Goal: Transaction & Acquisition: Purchase product/service

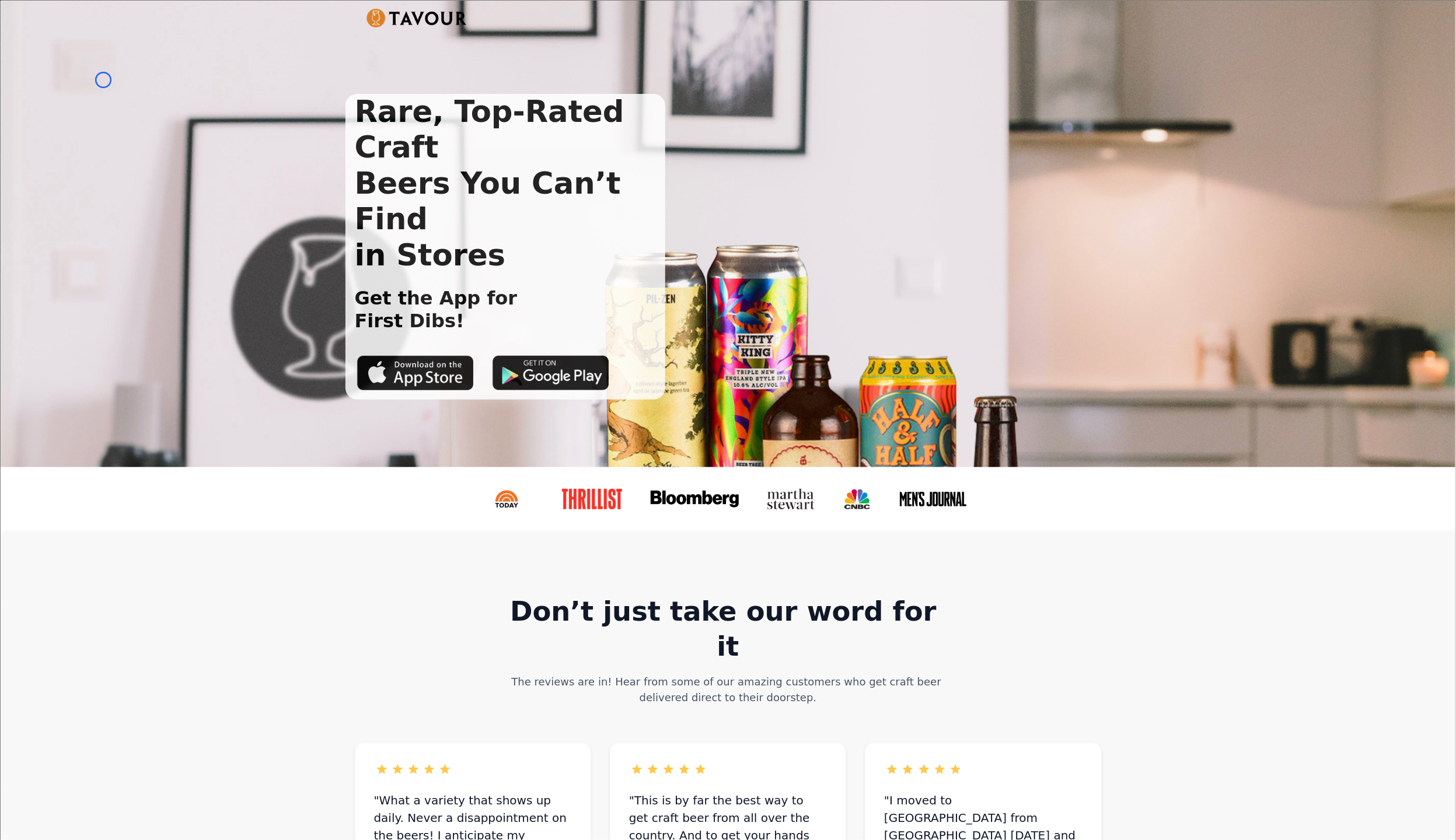
click at [103, 80] on div "Rare, Top-Rated Craft Beers You Can’t Find in Stores Get the App for First Dibs!" at bounding box center [728, 234] width 1455 height 467
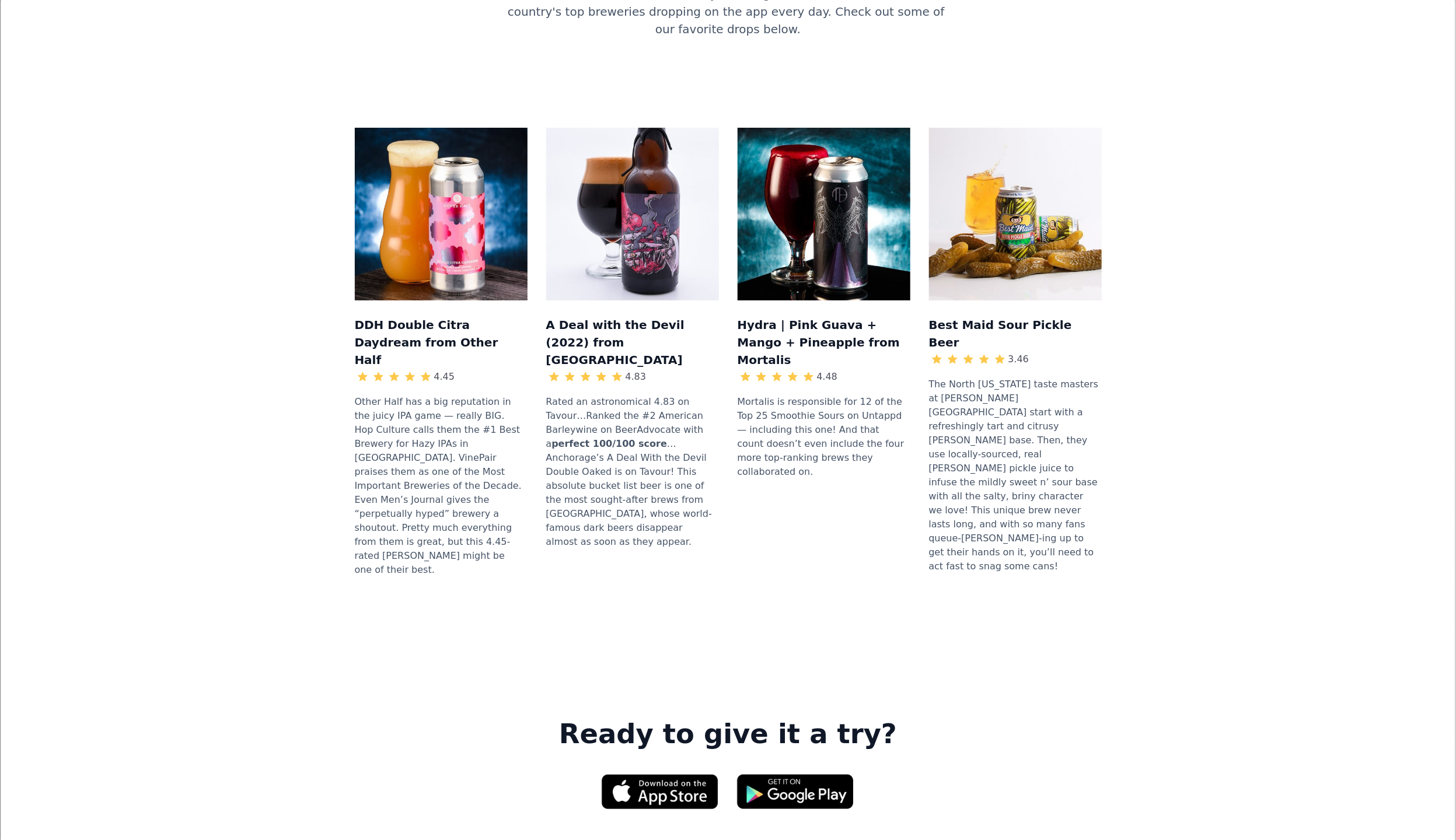
scroll to position [1206, 0]
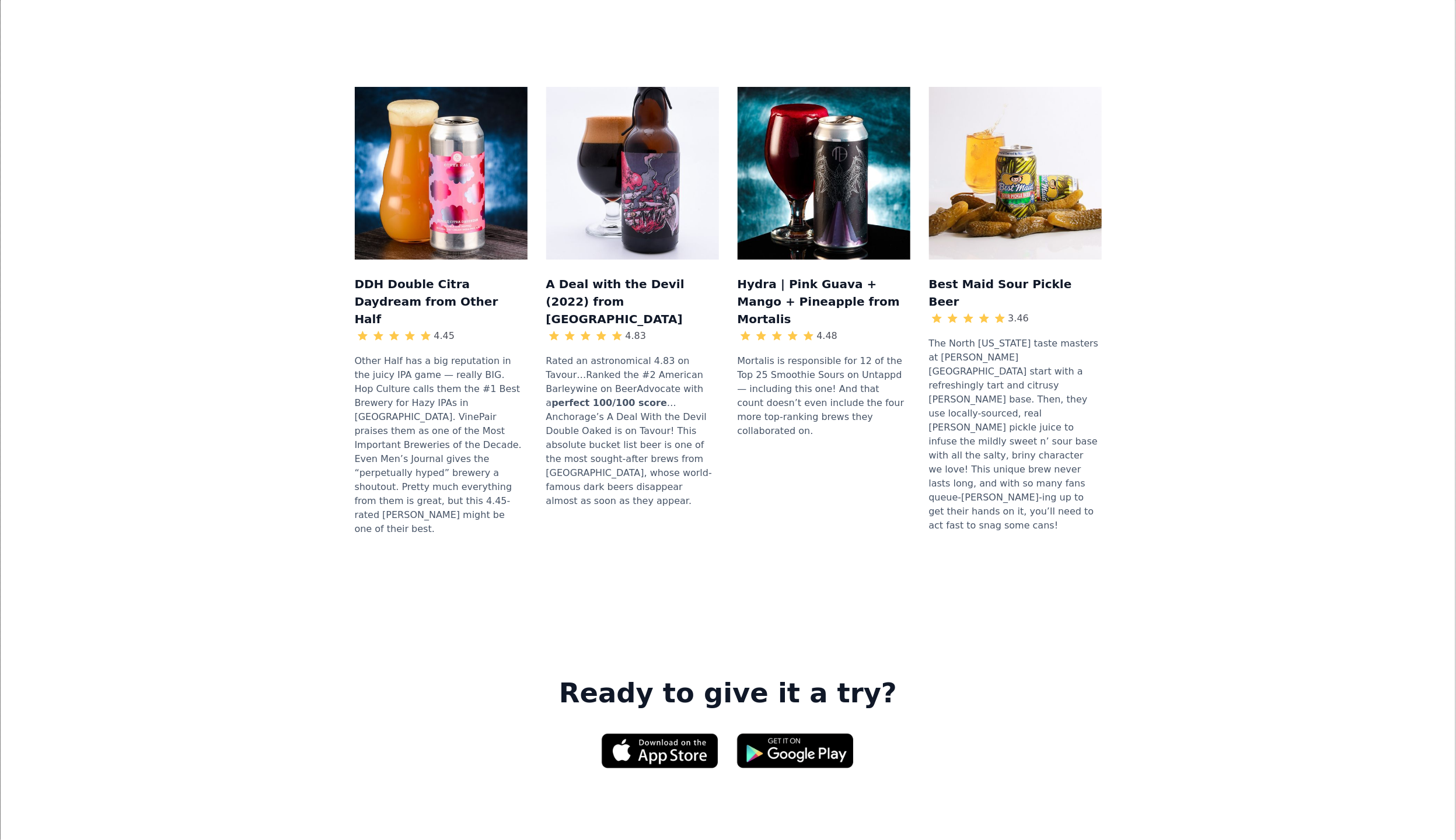
click at [103, 80] on div "DDH Double Citra Daydream from Other Half 4.45 Other Half has a big reputation …" at bounding box center [728, 317] width 1418 height 534
click at [99, 83] on div "DDH Double Citra Daydream from Other Half 4.45 Other Half has a big reputation …" at bounding box center [728, 317] width 1418 height 534
click at [107, 72] on div "DDH Double Citra Daydream from Other Half 4.45 Other Half has a big reputation …" at bounding box center [728, 317] width 1418 height 534
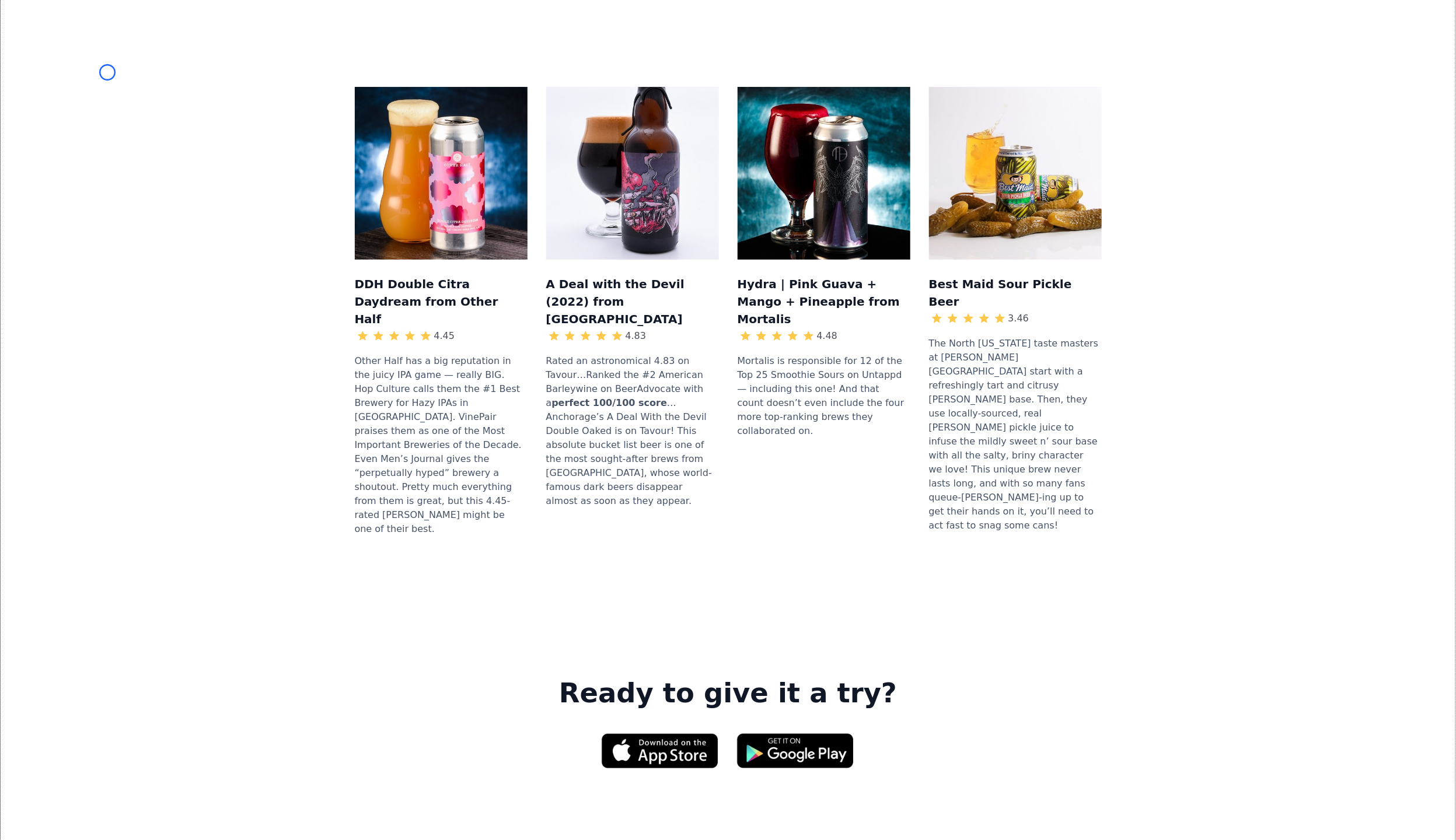
scroll to position [78, 0]
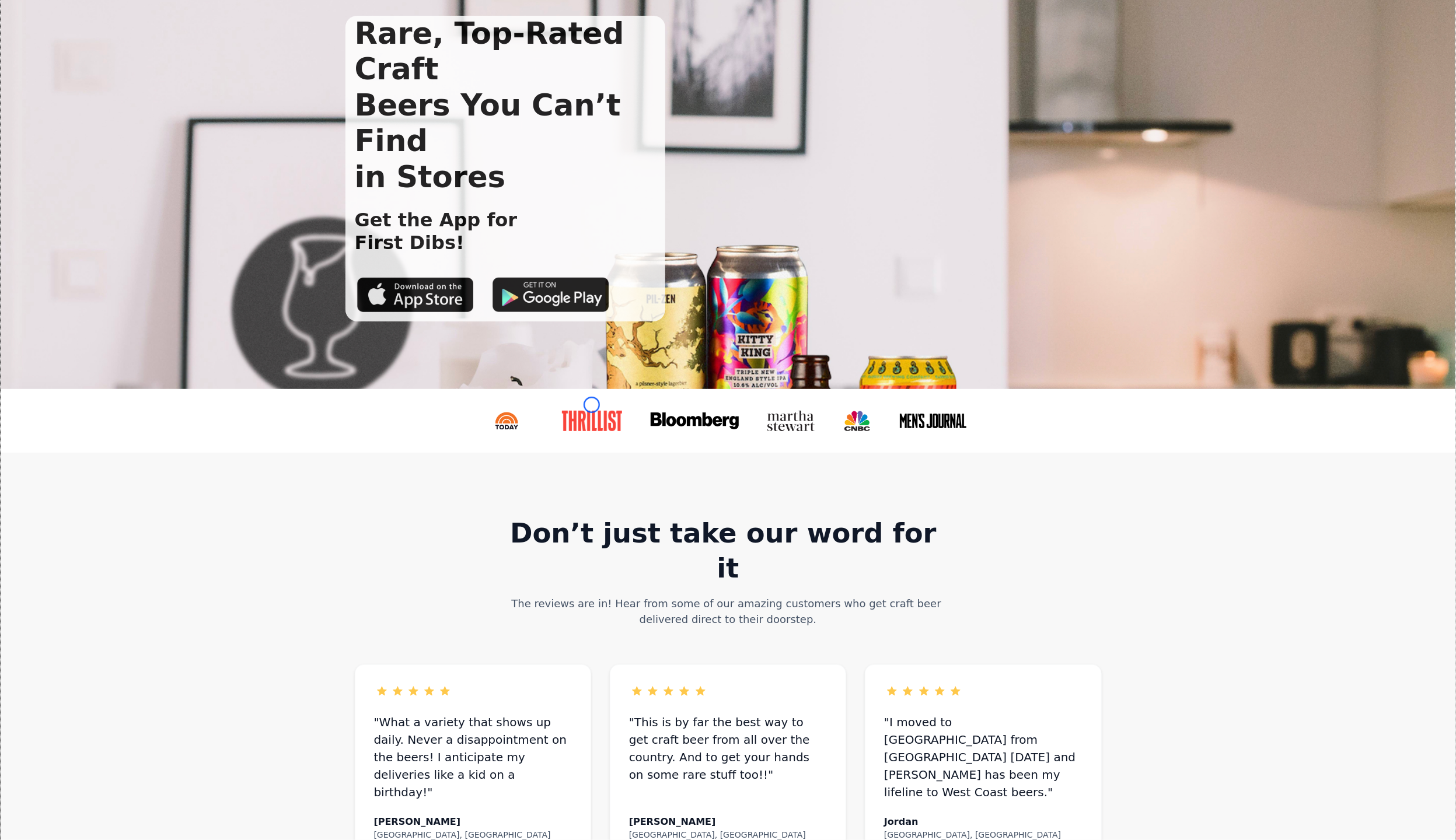
click at [592, 405] on link at bounding box center [597, 421] width 89 height 39
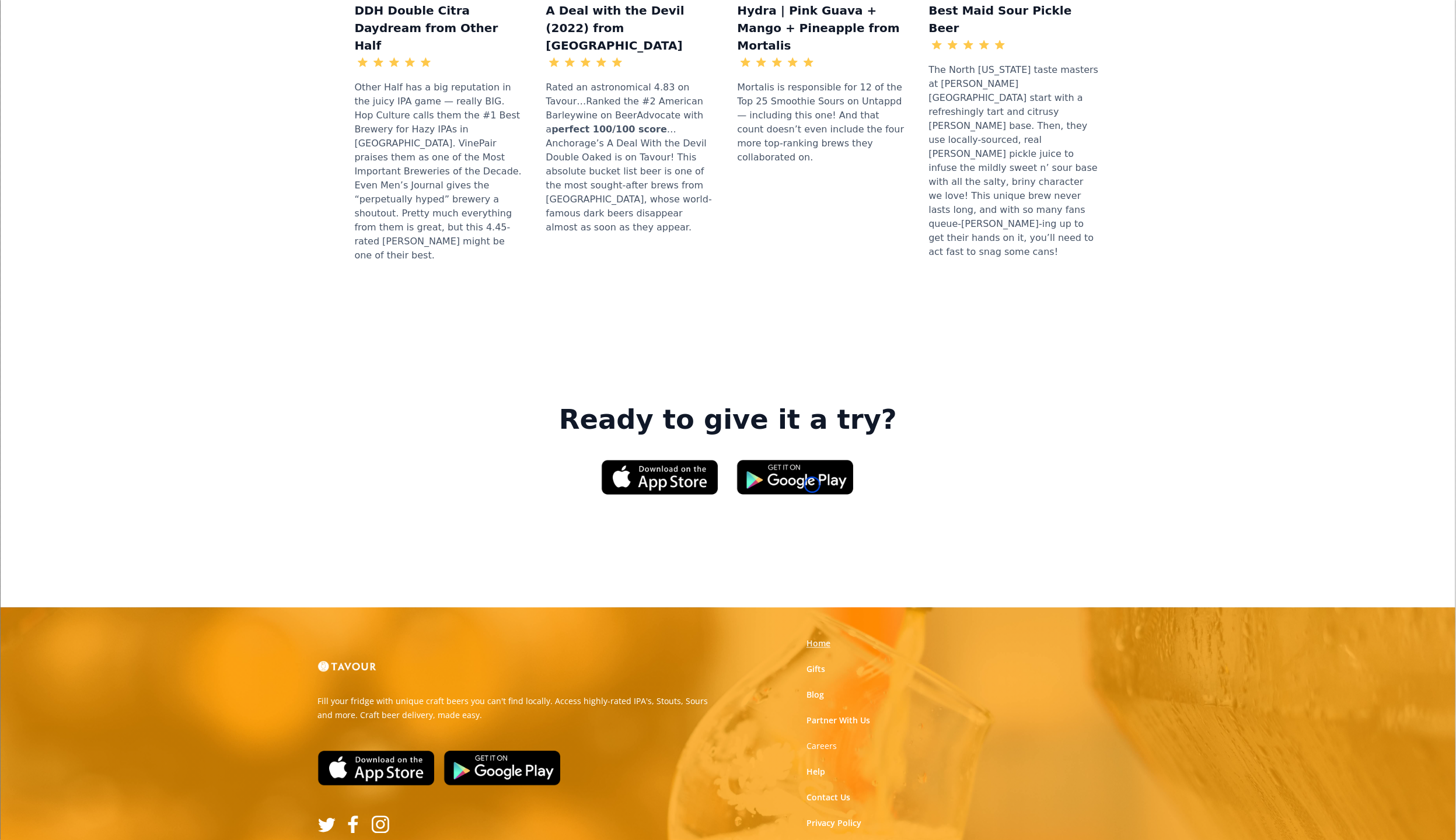
click at [812, 638] on link "Home" at bounding box center [819, 644] width 24 height 12
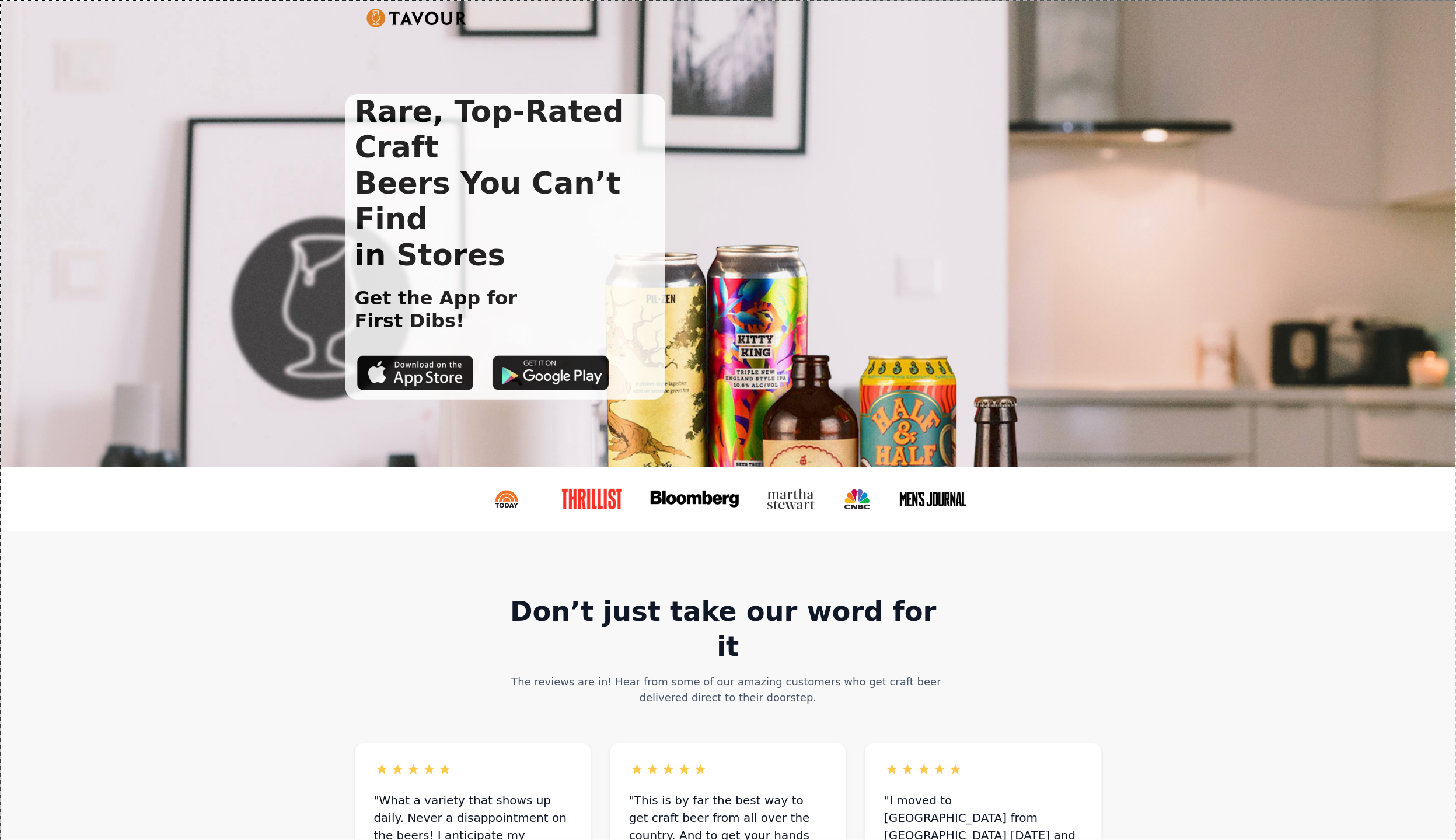
click at [812, 485] on link at bounding box center [795, 499] width 78 height 39
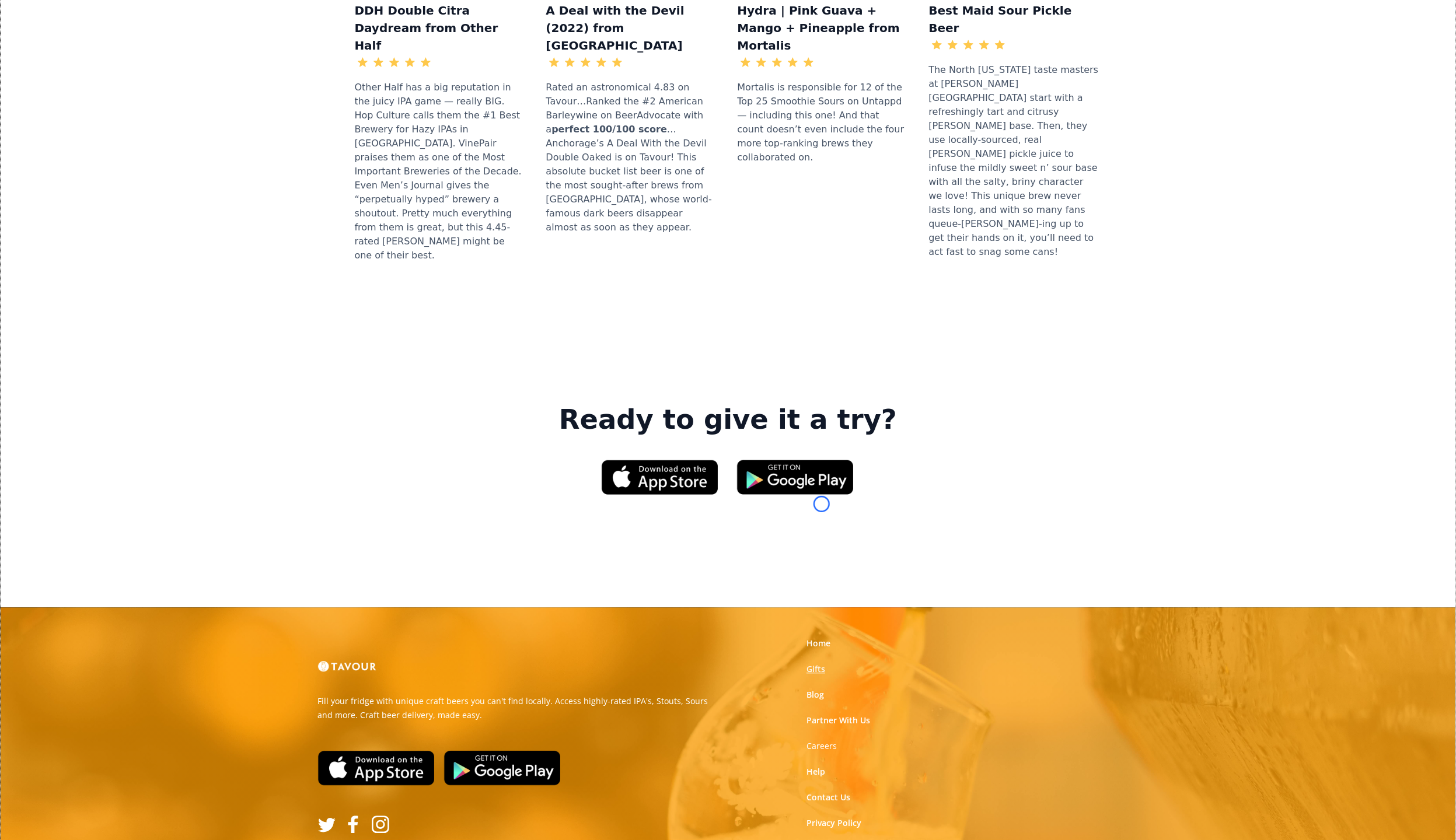
click at [822, 664] on link "Gifts" at bounding box center [816, 670] width 18 height 12
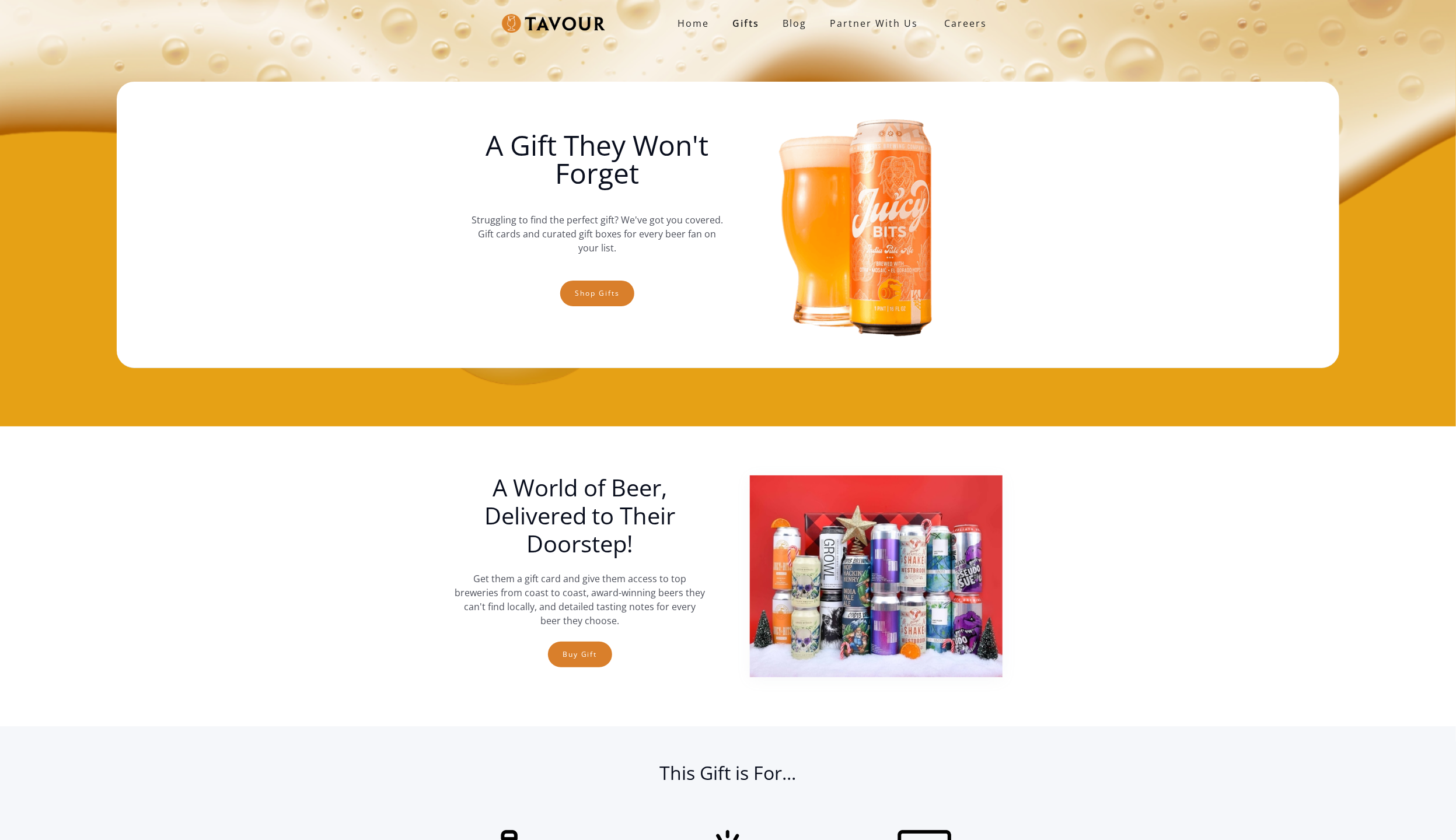
click at [822, 504] on img at bounding box center [876, 576] width 253 height 202
click at [95, 79] on div "Home Gifts Blog partner with us SIGN UP Careers A Gift They Won't Forget Strugg…" at bounding box center [728, 213] width 1456 height 427
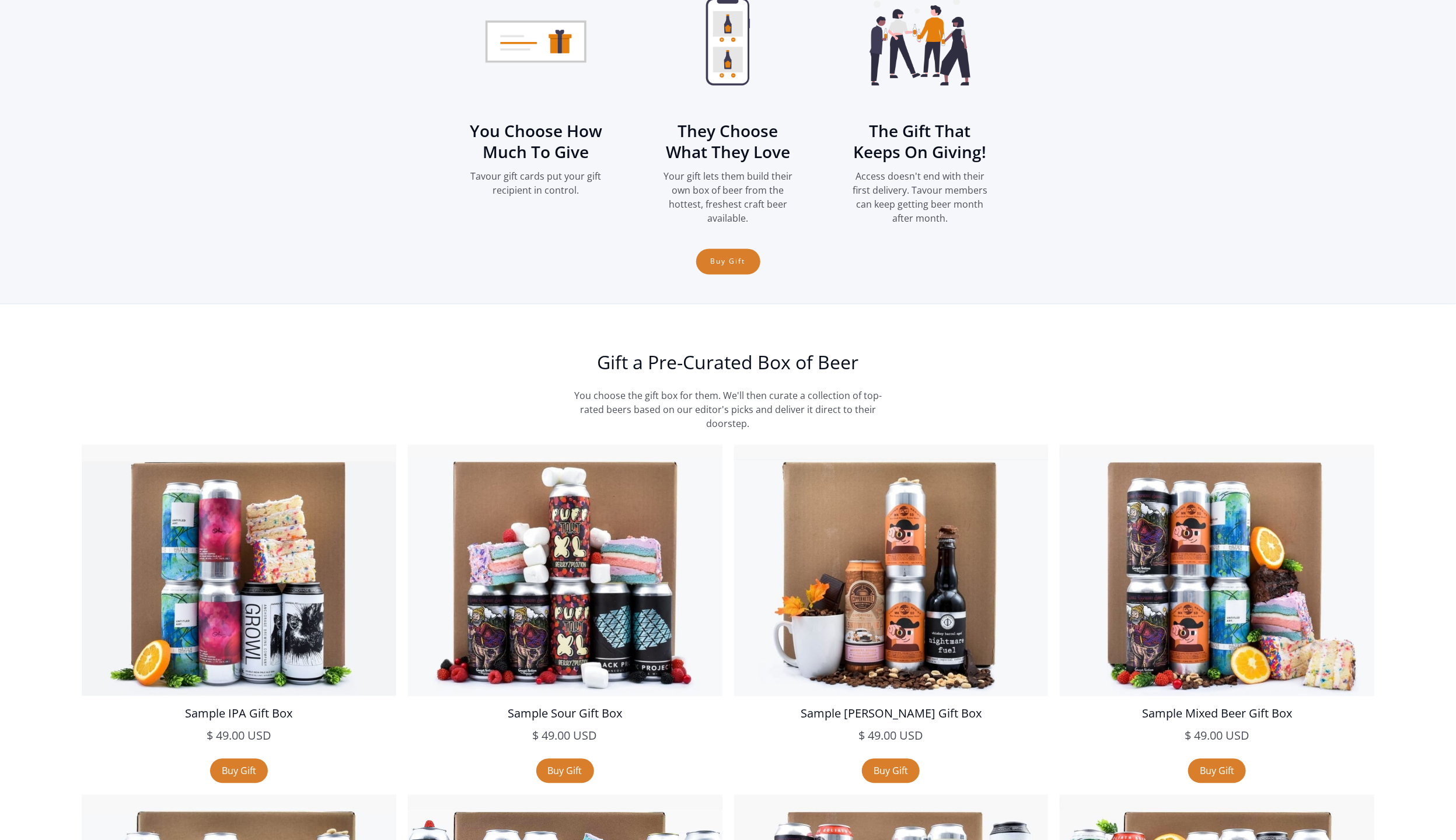
scroll to position [1718, 0]
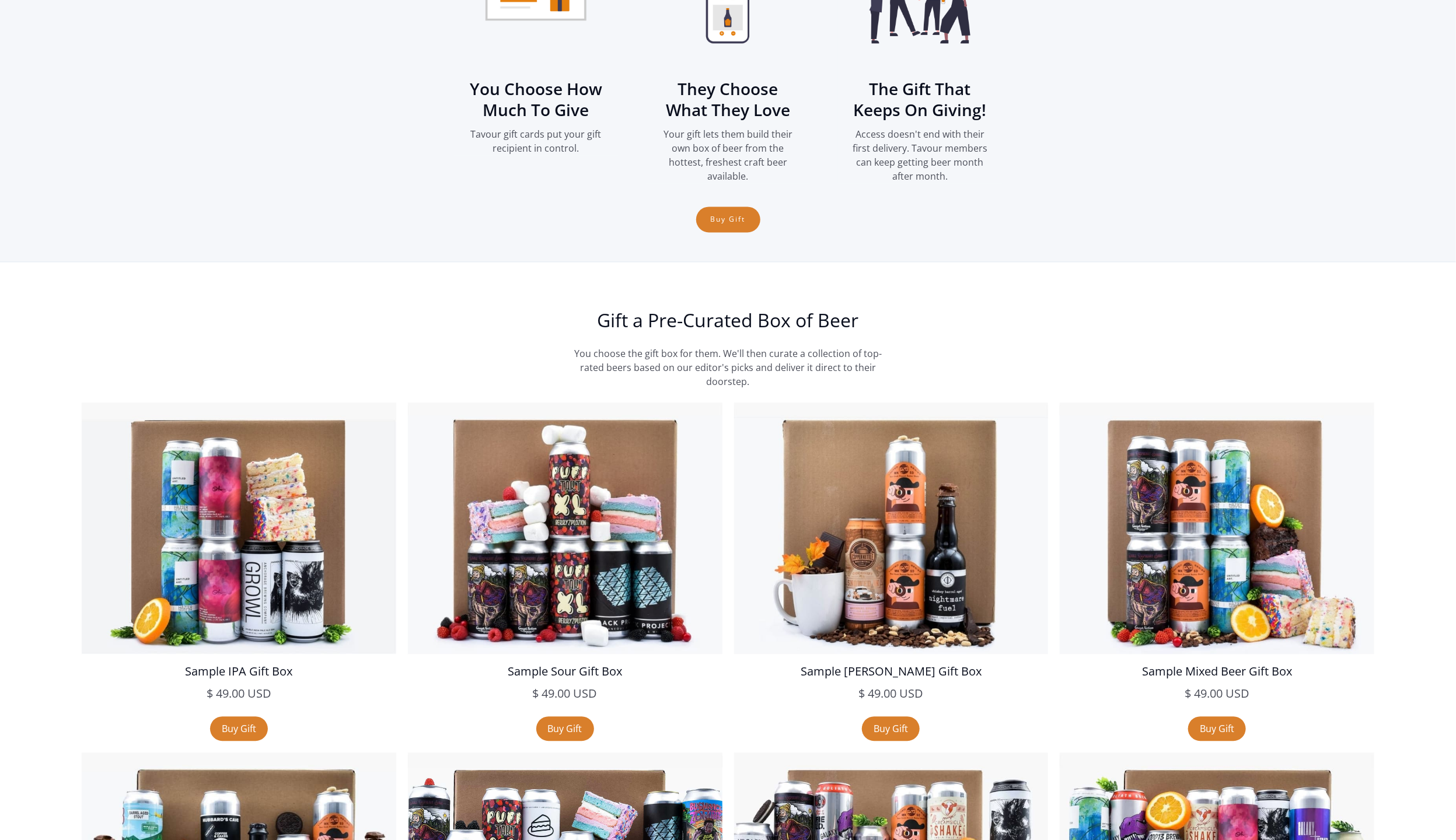
click at [95, 79] on section "How Gift Cards Work You Choose How Much To Give Tavour gift cards put your gift…" at bounding box center [728, 56] width 1456 height 411
